Goal: Information Seeking & Learning: Learn about a topic

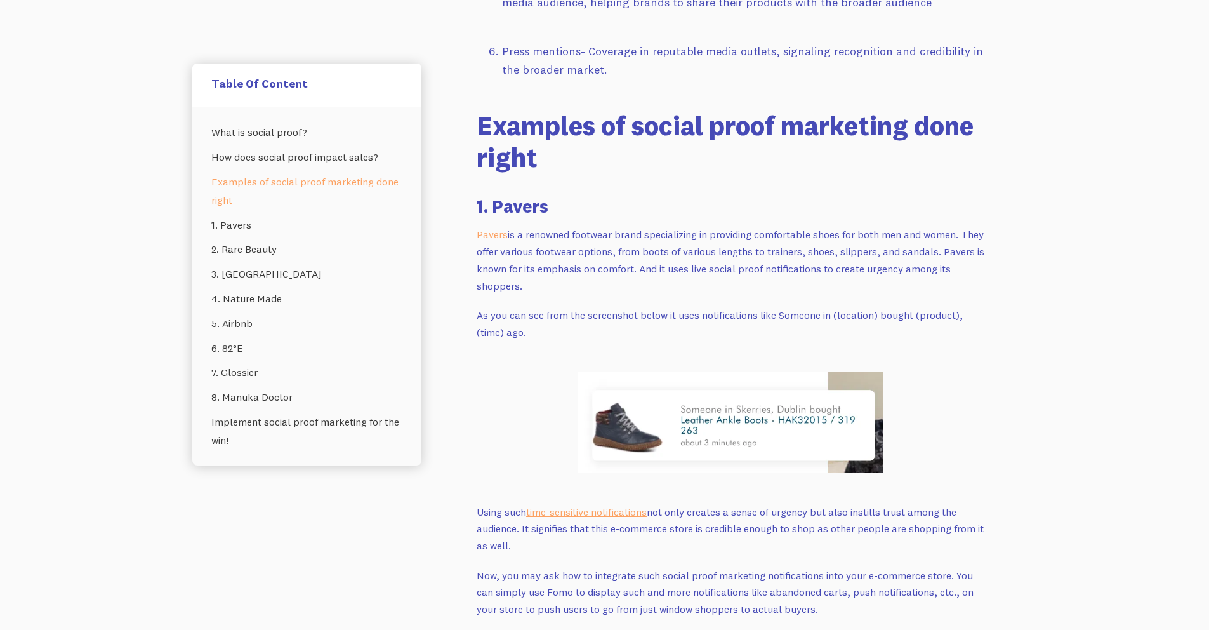
scroll to position [2419, 0]
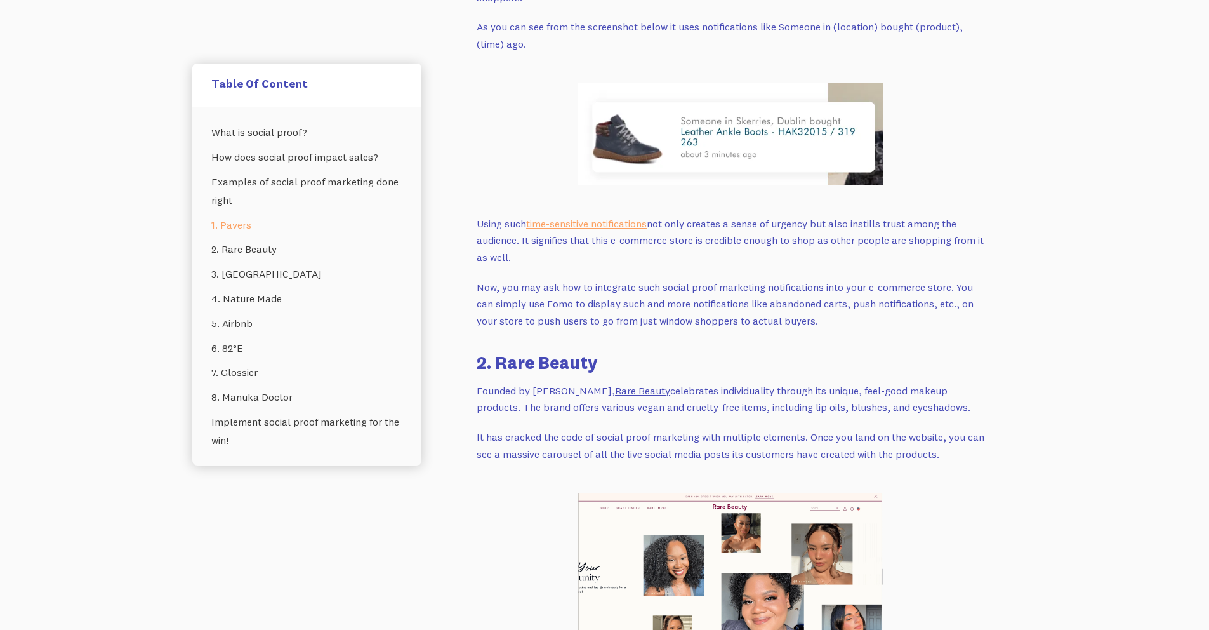
click at [623, 384] on link "Rare Beauty" at bounding box center [642, 390] width 55 height 13
click at [615, 384] on link "Rare Beauty" at bounding box center [642, 390] width 55 height 13
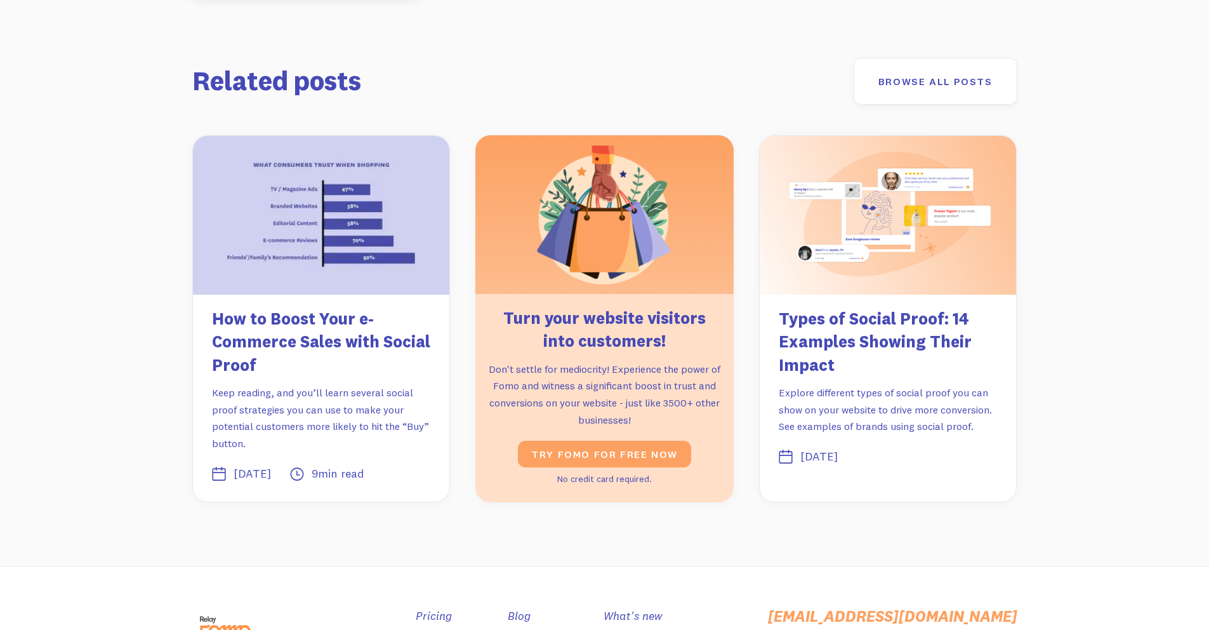
scroll to position [7528, 0]
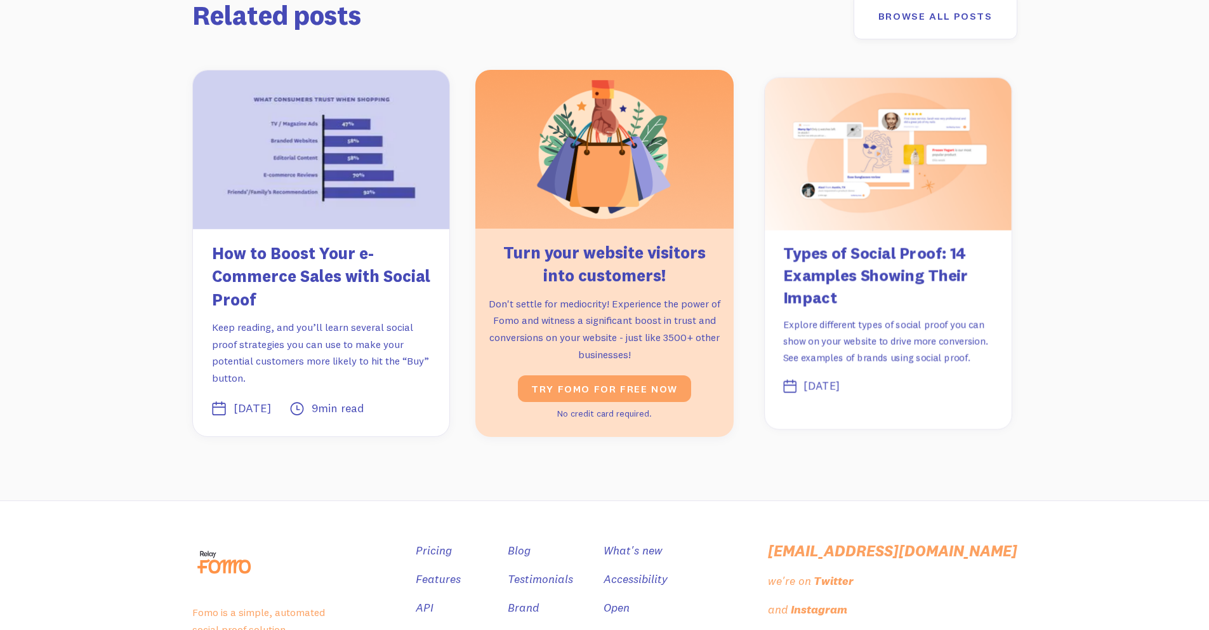
click at [854, 192] on img at bounding box center [888, 153] width 246 height 152
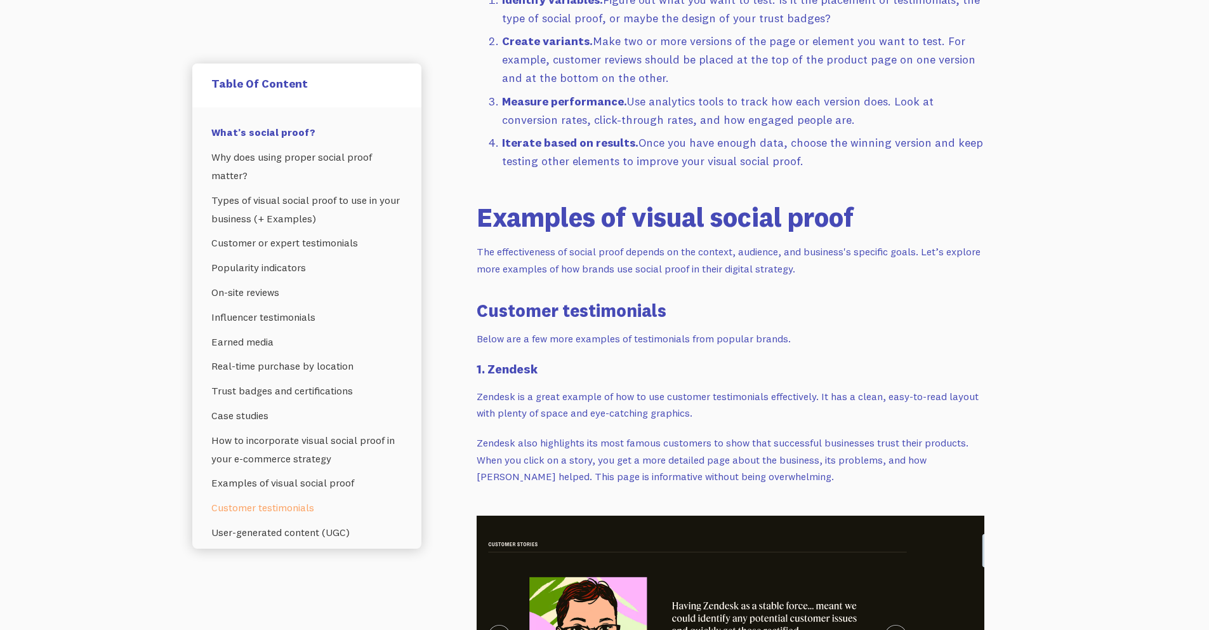
scroll to position [6949, 0]
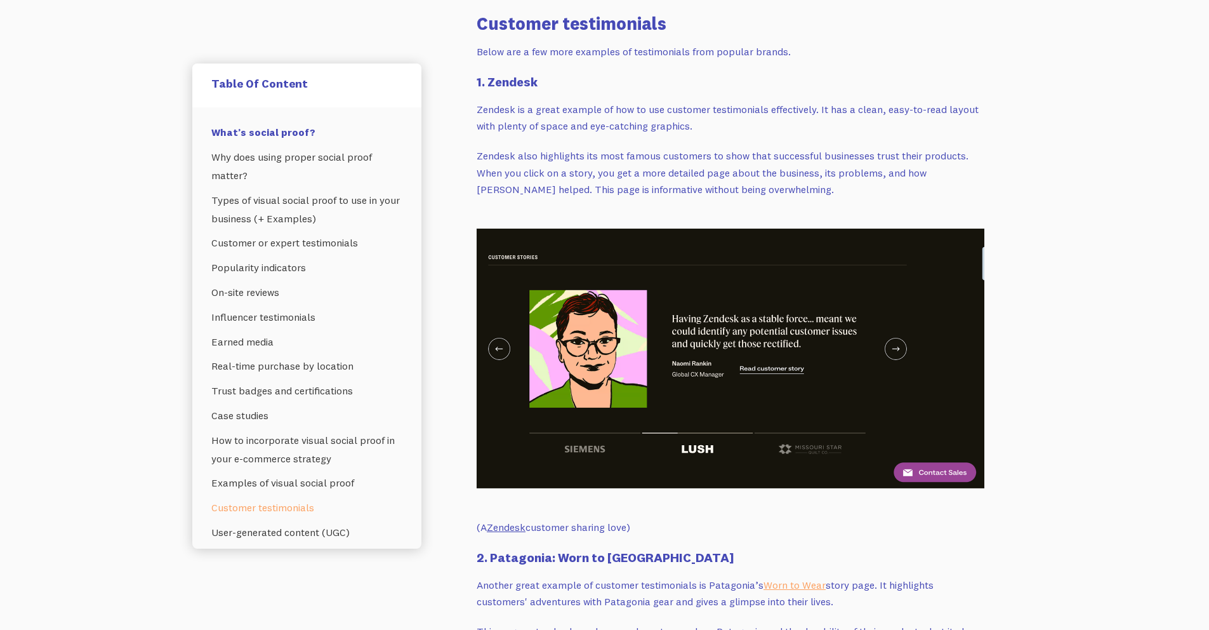
click at [498, 520] on link "Zendesk" at bounding box center [506, 526] width 39 height 13
